Goal: Information Seeking & Learning: Learn about a topic

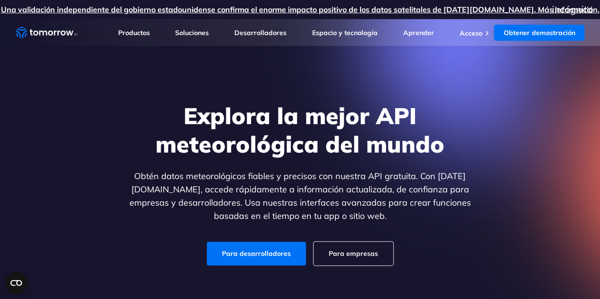
click at [486, 155] on div "Explora la mejor API meteorológica del mundo Obtén datos meteorológicos fiables…" at bounding box center [300, 184] width 584 height 202
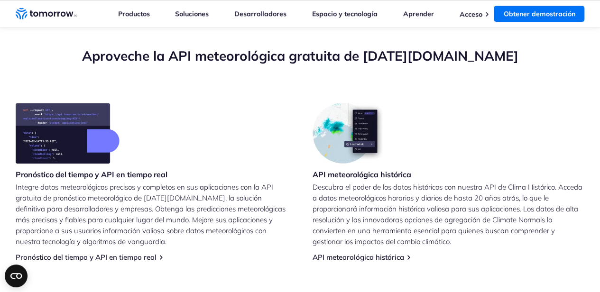
scroll to position [332, 0]
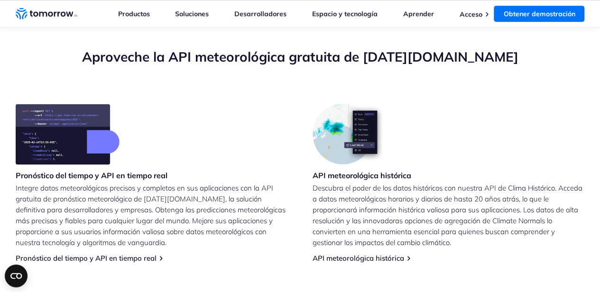
click at [359, 141] on img at bounding box center [349, 134] width 74 height 61
click at [356, 135] on img at bounding box center [349, 134] width 74 height 61
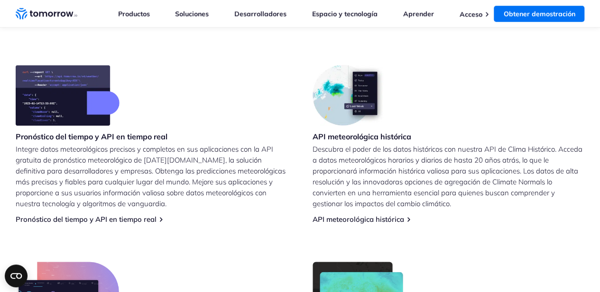
scroll to position [379, 0]
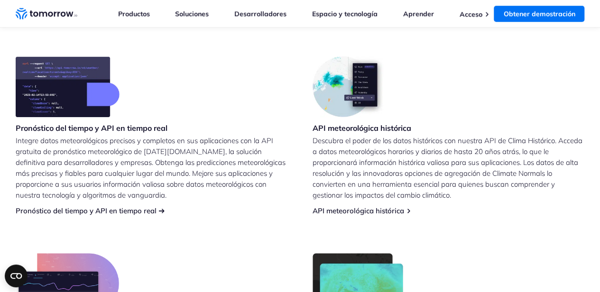
click at [89, 211] on font "Pronóstico del tiempo y API en tiempo real" at bounding box center [86, 210] width 141 height 9
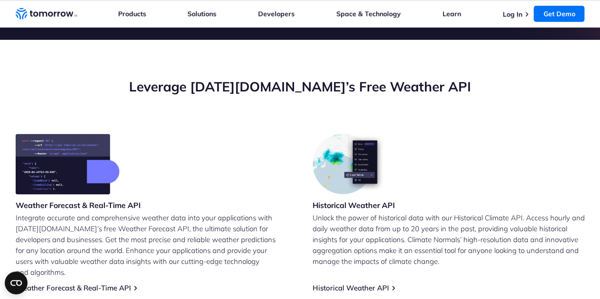
scroll to position [379, 0]
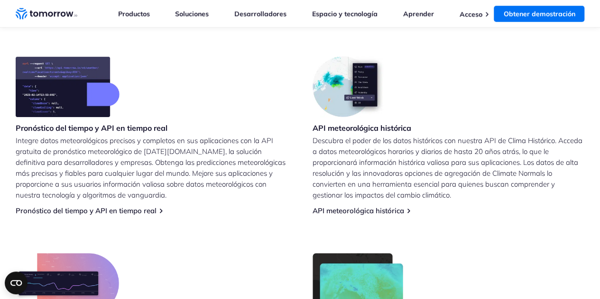
click at [528, 156] on p "Descubra el poder de los datos históricos con nuestra API de Clima Histórico. A…" at bounding box center [448, 167] width 272 height 65
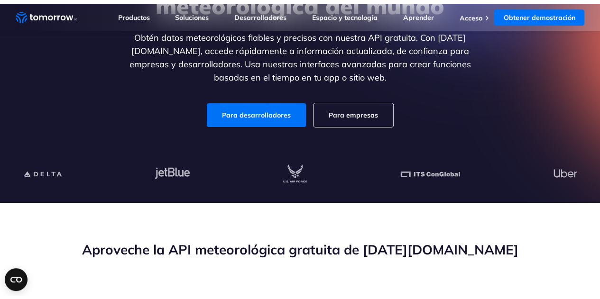
scroll to position [47, 0]
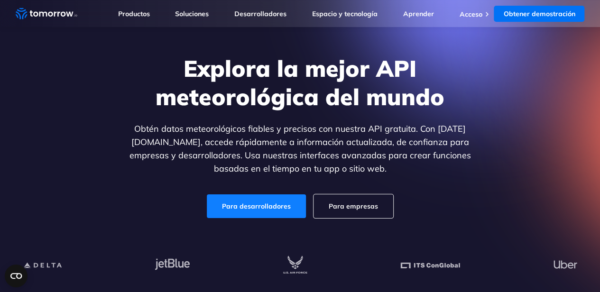
click at [274, 205] on font "Para desarrolladores" at bounding box center [256, 206] width 69 height 9
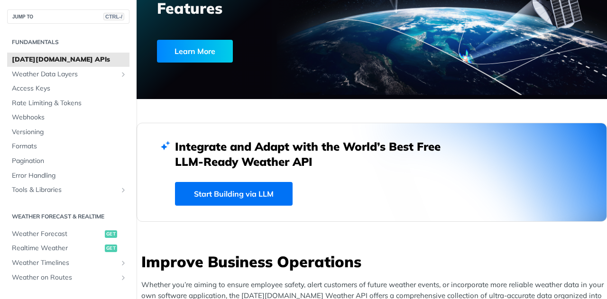
scroll to position [142, 0]
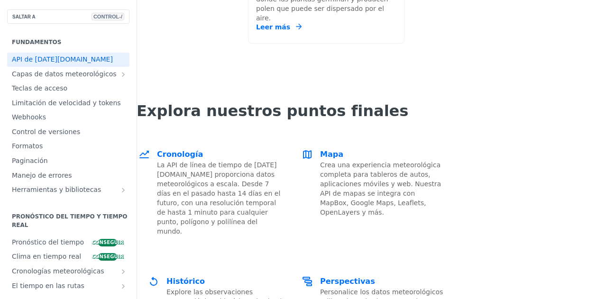
scroll to position [1707, 0]
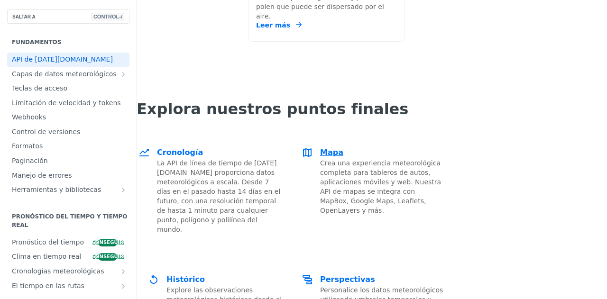
click at [341, 147] on div "Mapa Crea una experiencia meteorológica completa para tableros de autos, aplica…" at bounding box center [382, 181] width 124 height 68
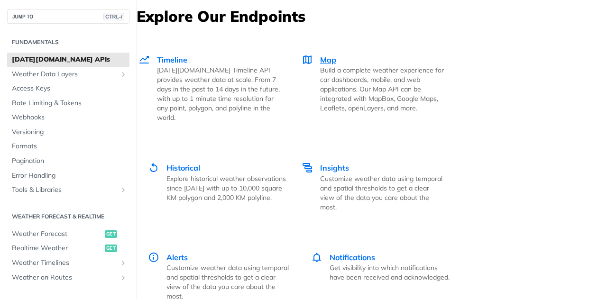
scroll to position [1661, 0]
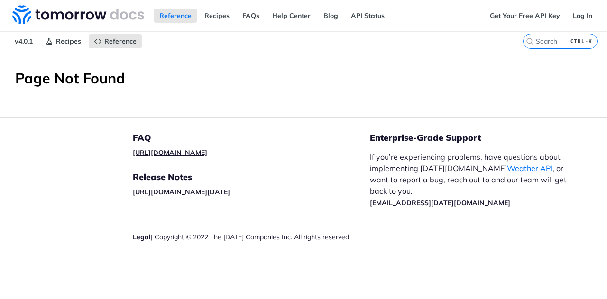
click at [207, 151] on link "[URL][DOMAIN_NAME]" at bounding box center [170, 152] width 74 height 9
